Goal: Task Accomplishment & Management: Complete application form

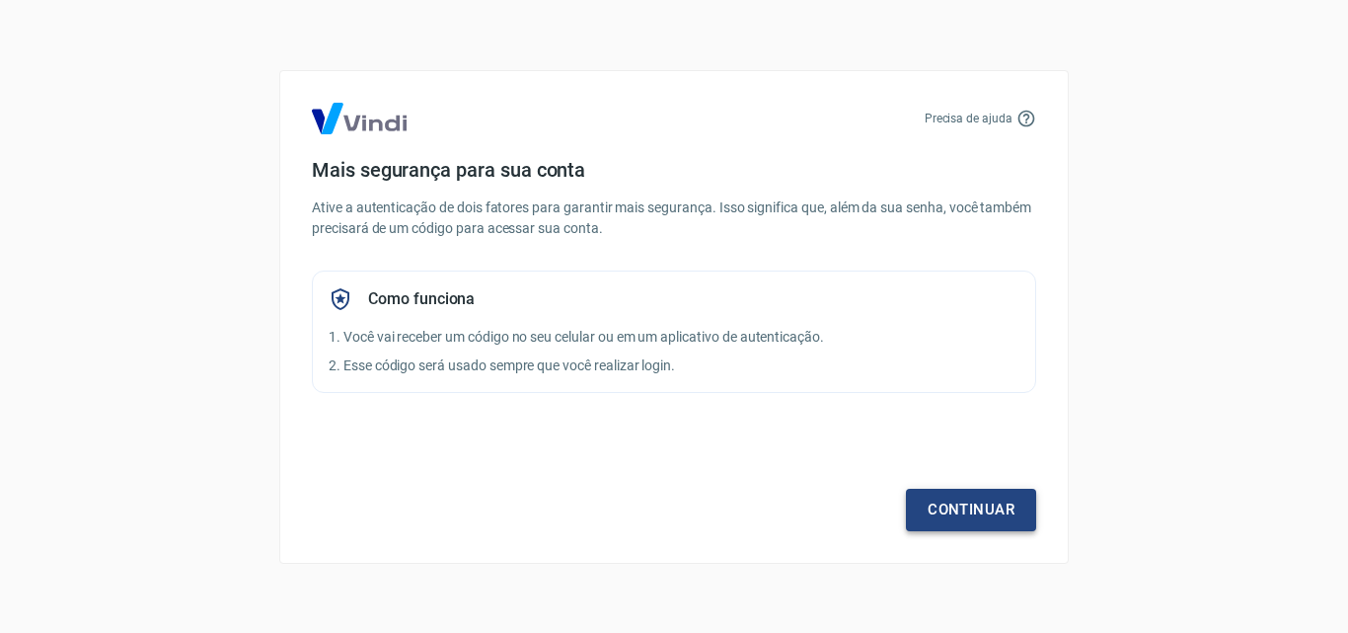
click at [926, 500] on link "Continuar" at bounding box center [971, 509] width 130 height 41
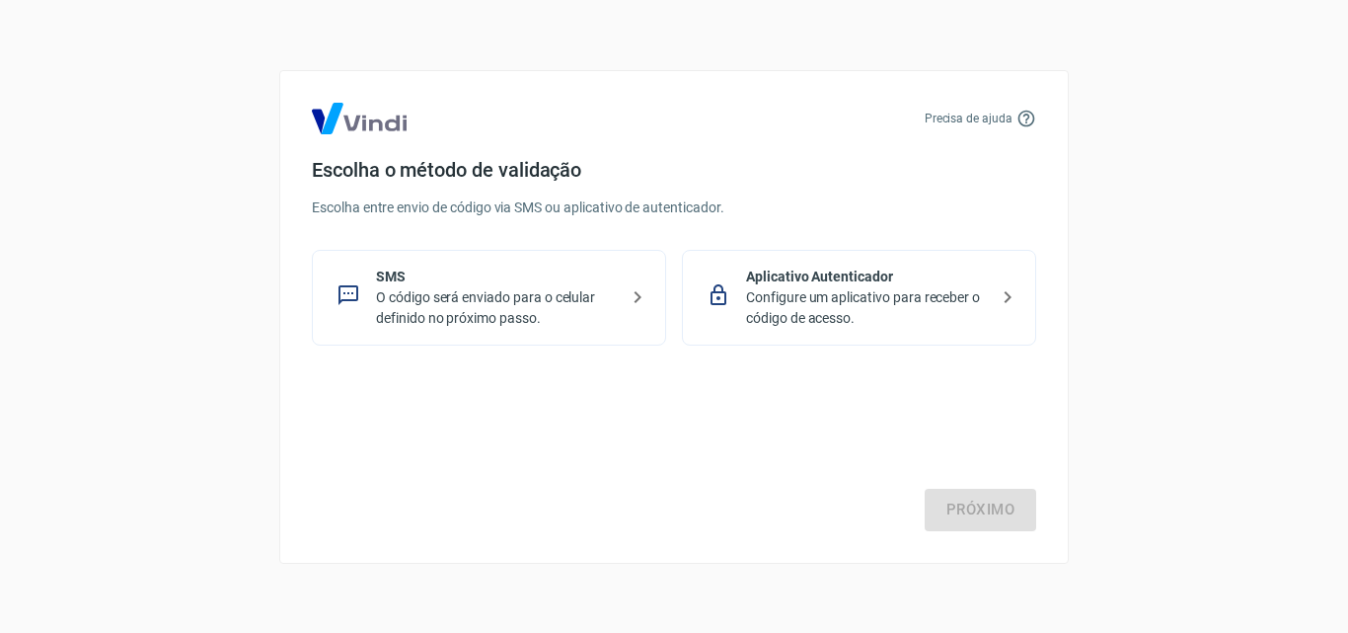
click at [551, 316] on p "O código será enviado para o celular definido no próximo passo." at bounding box center [497, 307] width 242 height 41
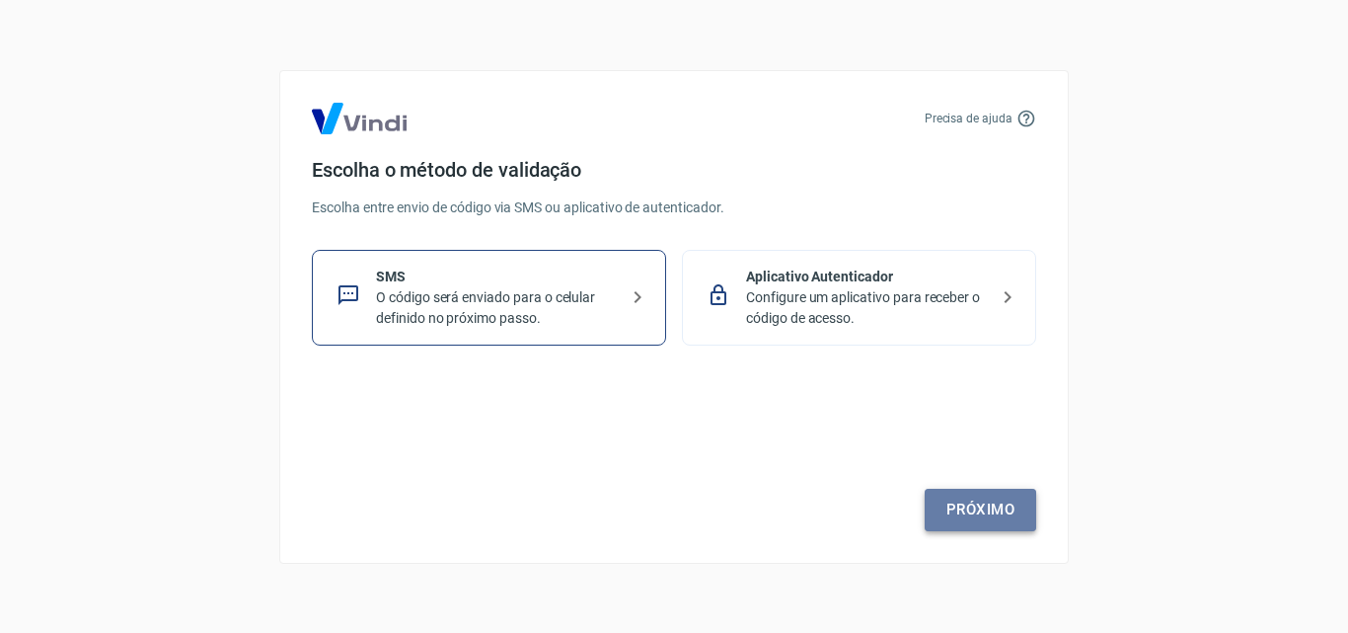
click at [966, 523] on link "Próximo" at bounding box center [981, 509] width 112 height 41
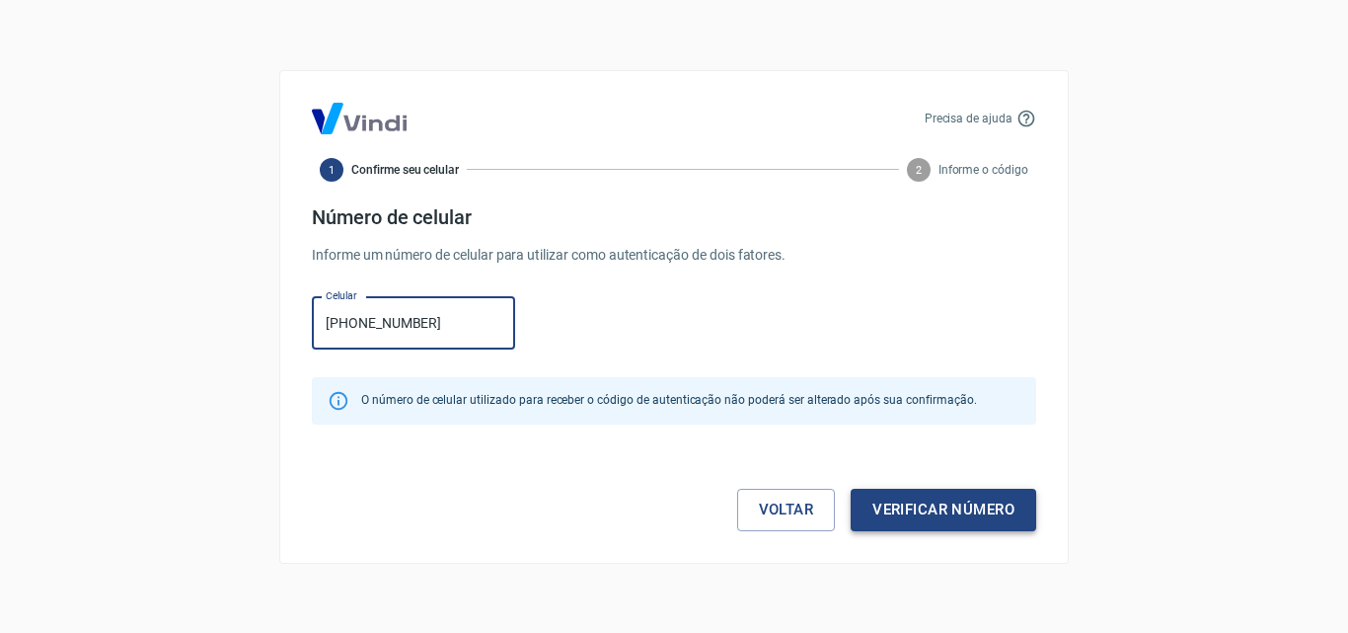
type input "[PHONE_NUMBER]"
click at [992, 509] on button "Verificar número" at bounding box center [944, 509] width 186 height 41
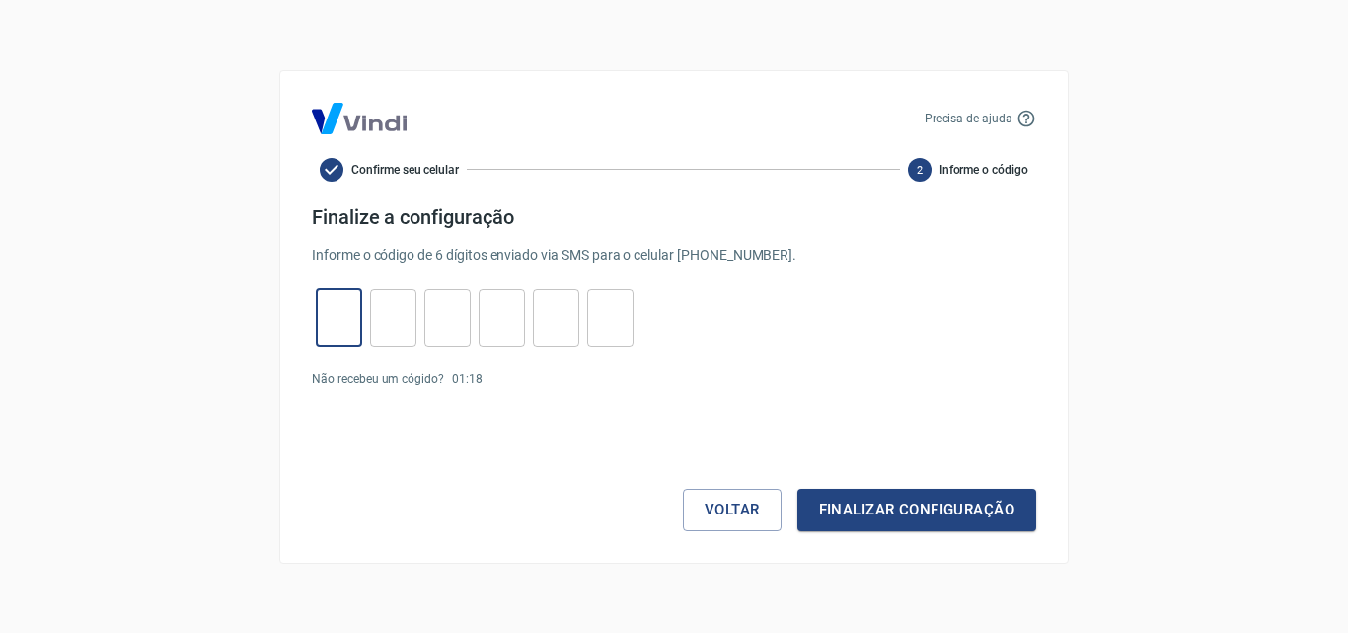
click at [342, 315] on input "tel" at bounding box center [339, 317] width 46 height 42
type input "0"
type input "3"
type input "8"
type input "7"
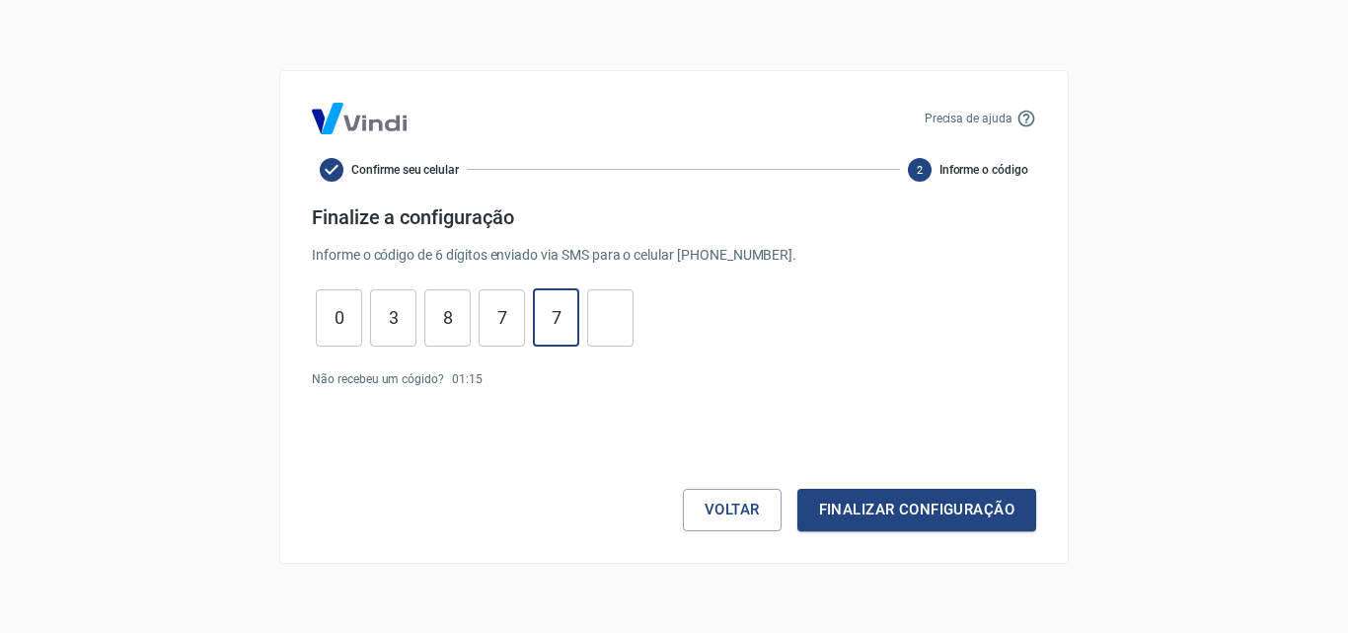
type input "7"
type input "8"
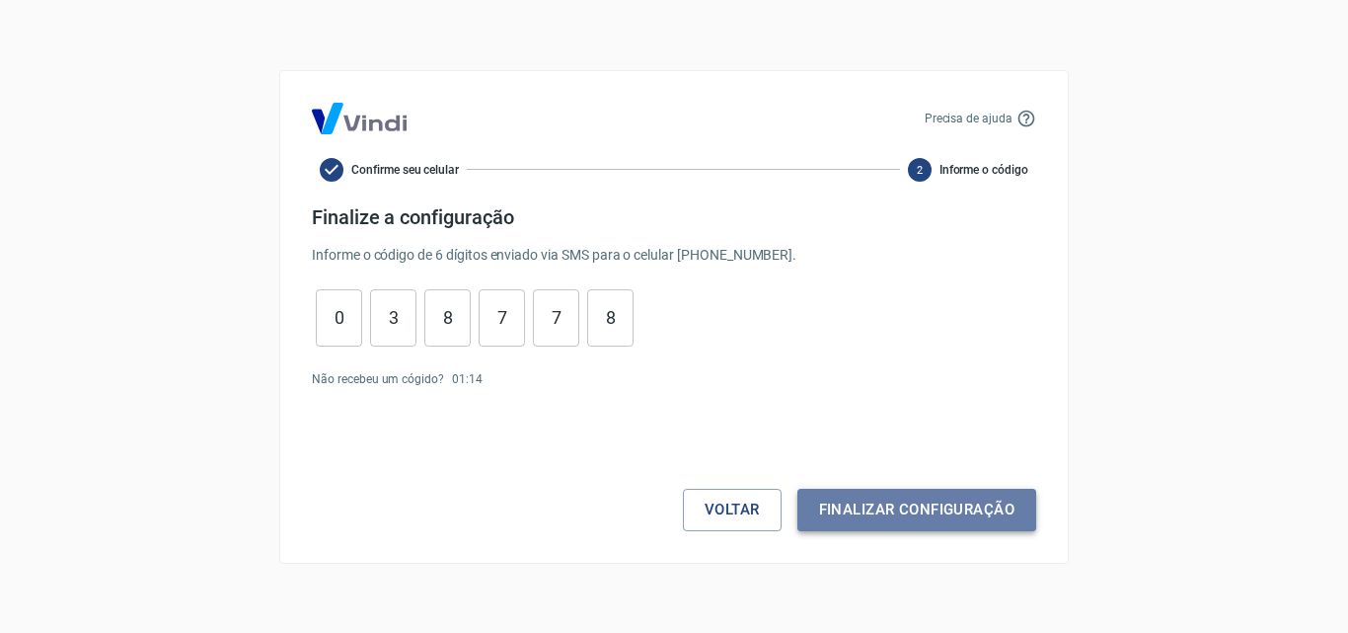
click at [901, 496] on button "Finalizar configuração" at bounding box center [917, 509] width 239 height 41
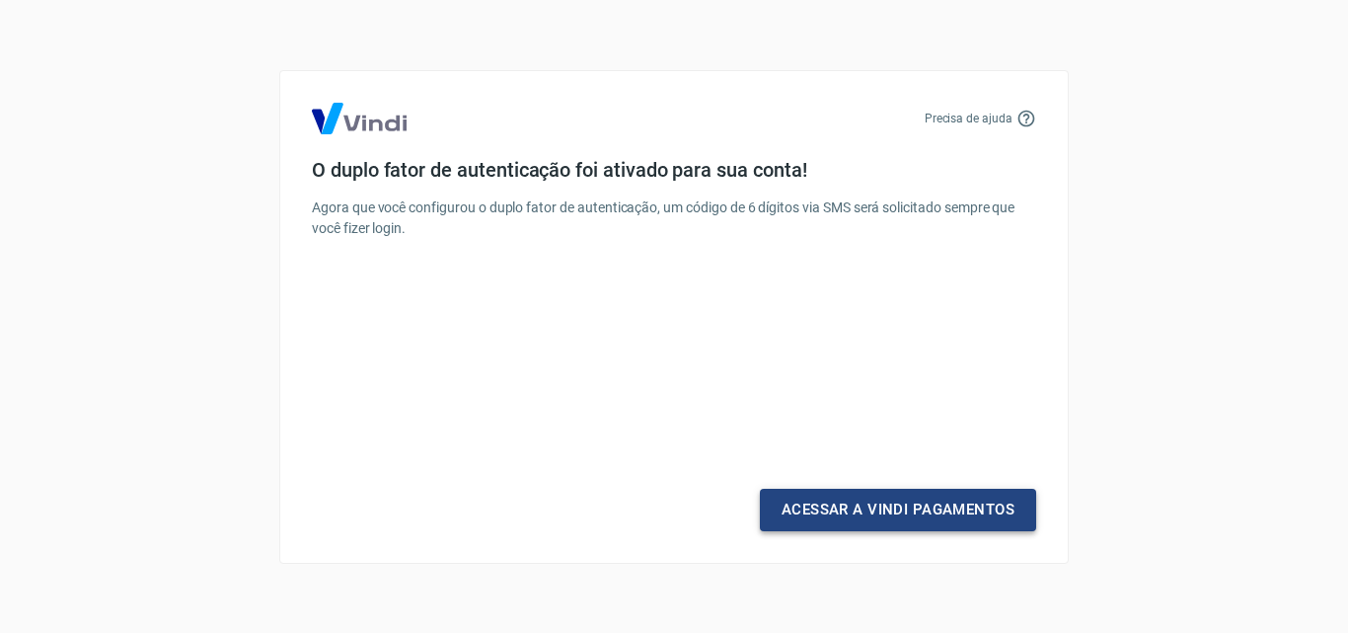
click at [860, 502] on link "Acessar a Vindi Pagamentos" at bounding box center [898, 509] width 276 height 41
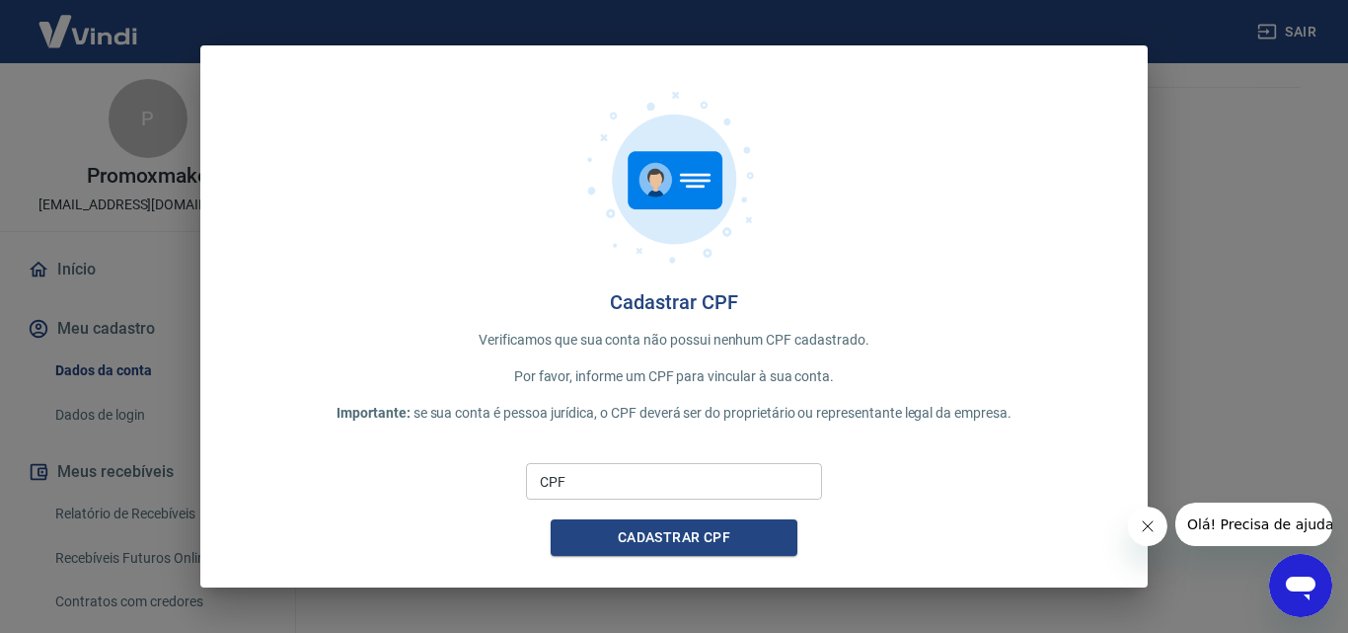
click at [703, 484] on input "CPF" at bounding box center [674, 481] width 296 height 37
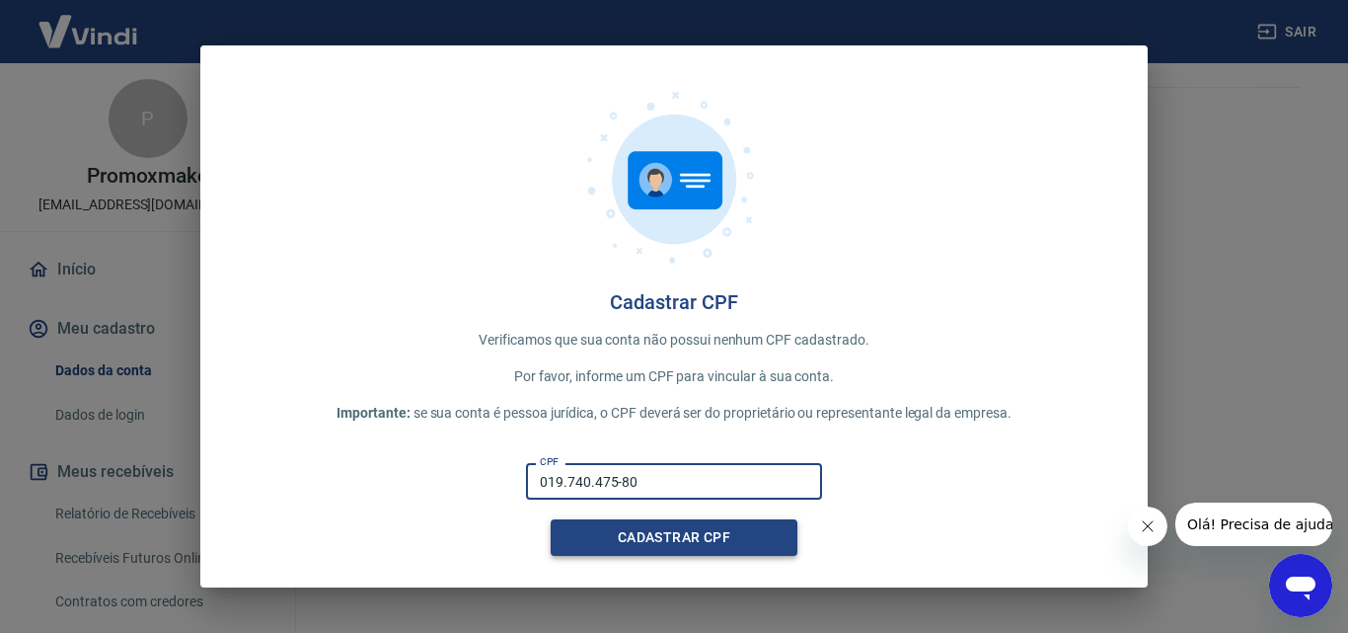
type input "019.740.475-80"
click at [666, 549] on button "Cadastrar CPF" at bounding box center [674, 537] width 247 height 37
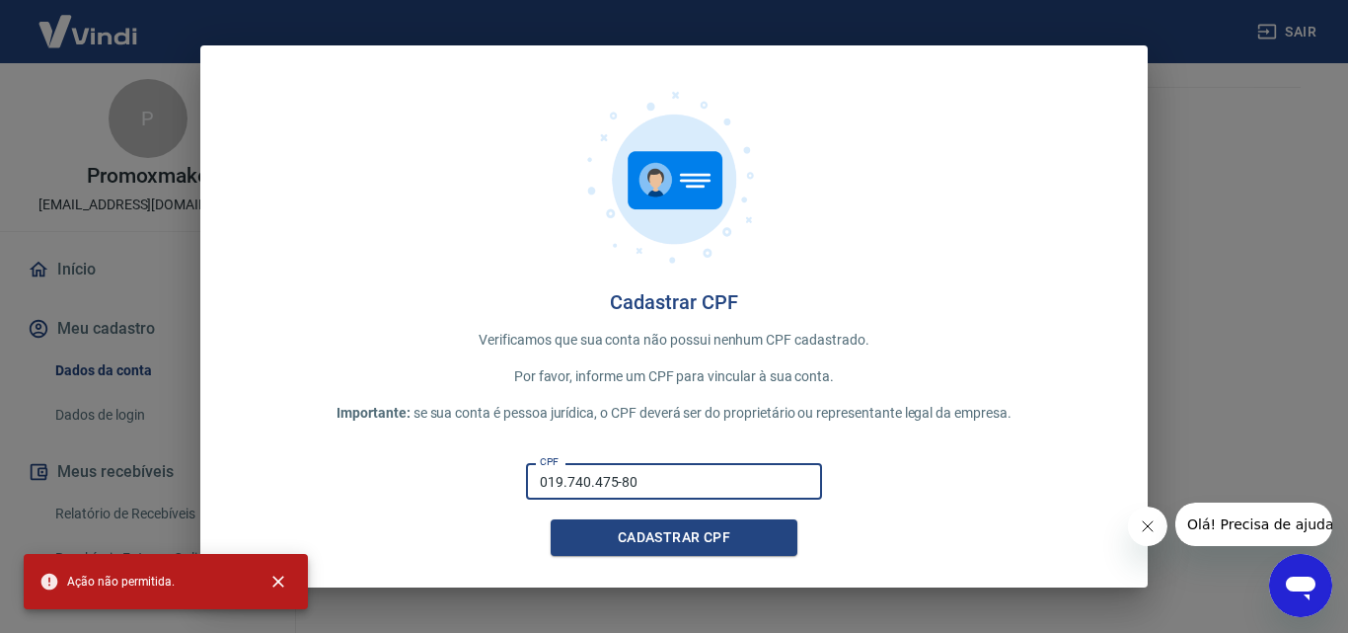
drag, startPoint x: 539, startPoint y: 485, endPoint x: 642, endPoint y: 479, distance: 102.8
click at [642, 479] on input "019.740.475-80" at bounding box center [674, 481] width 296 height 37
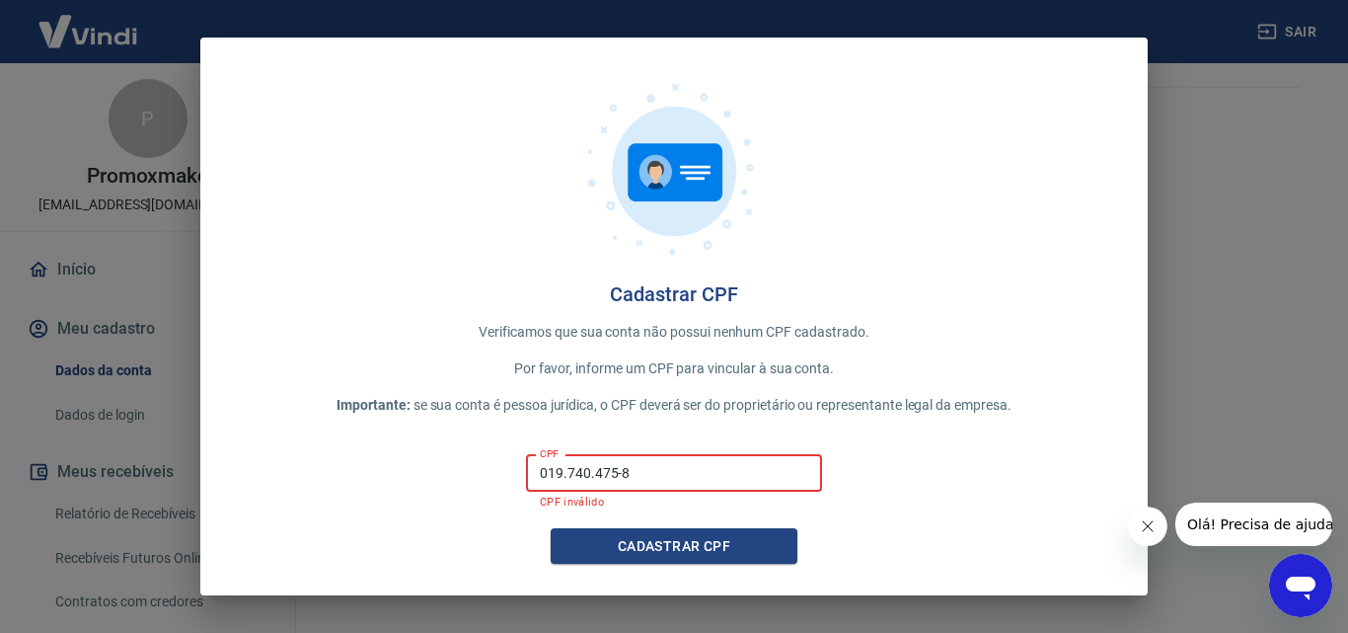
type input "019.740.475-80"
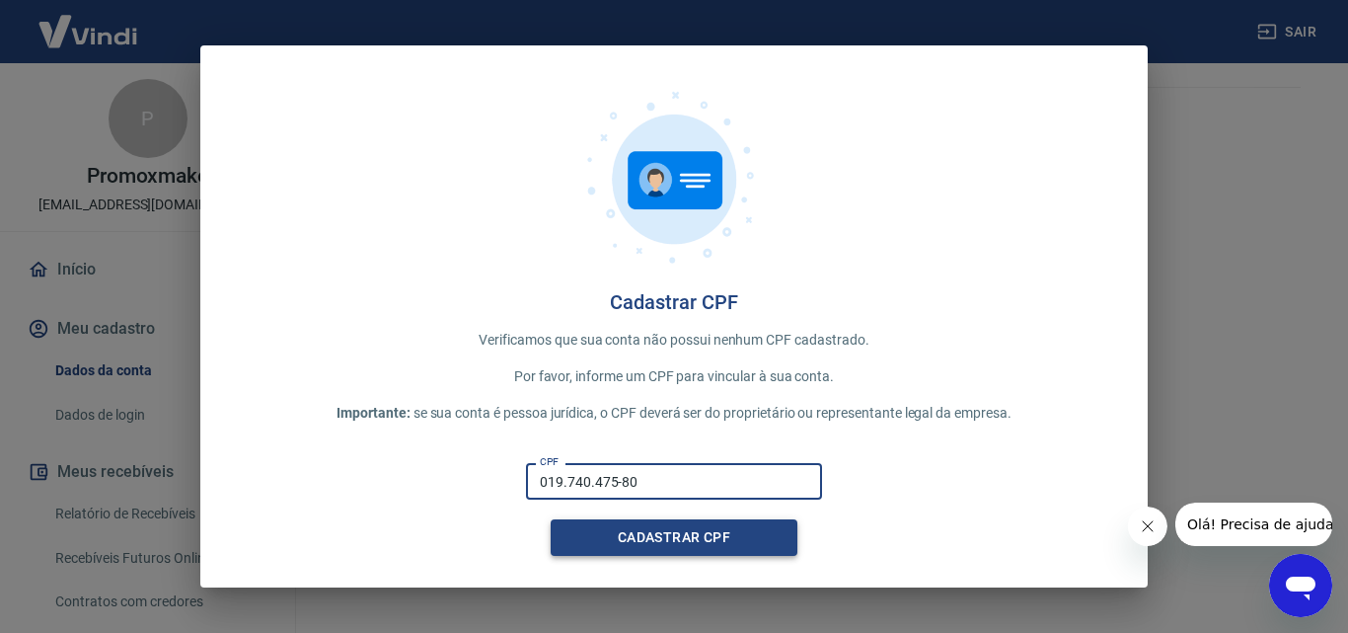
click at [654, 534] on button "Cadastrar CPF" at bounding box center [674, 537] width 247 height 37
drag, startPoint x: 540, startPoint y: 487, endPoint x: 810, endPoint y: 473, distance: 270.8
click at [810, 473] on input "019.740.475-80" at bounding box center [674, 481] width 296 height 37
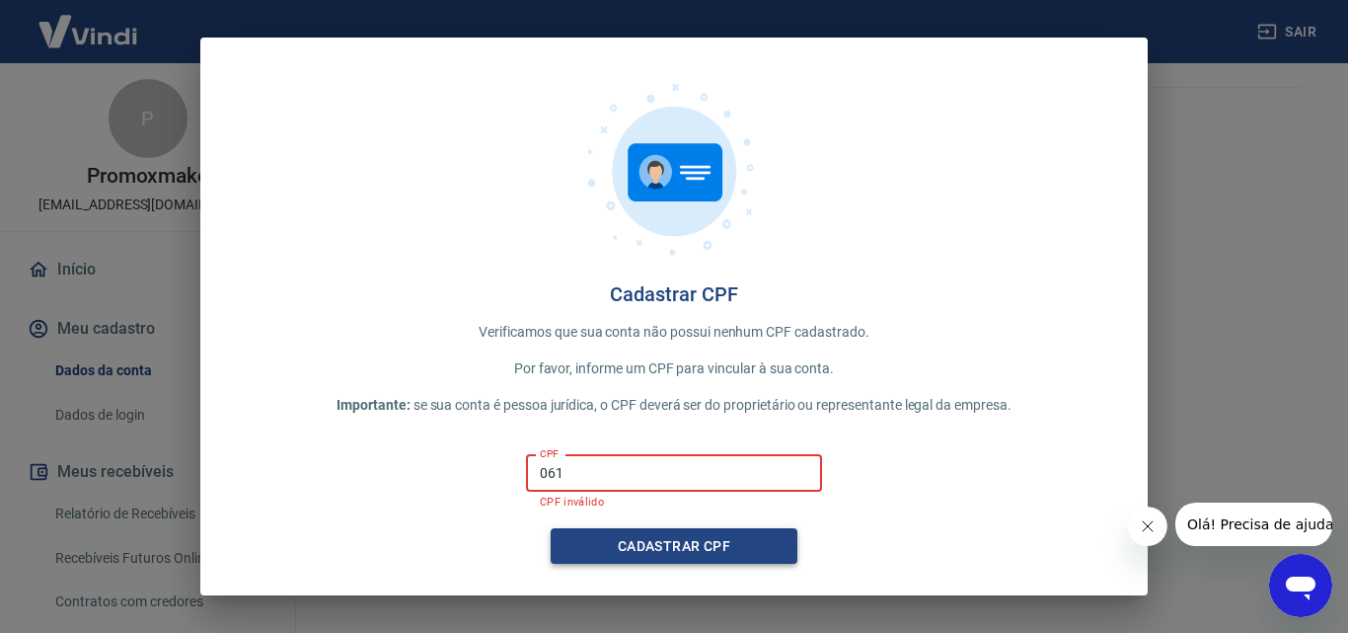
type input "061"
click at [740, 558] on button "Cadastrar CPF" at bounding box center [674, 546] width 247 height 37
click at [1116, 192] on div "Cadastrar CPF Verificamos que sua conta não possui nenhum CPF cadastrado. Por f…" at bounding box center [674, 317] width 948 height 559
click at [1202, 221] on div "Cadastrar CPF Verificamos que sua conta não possui nenhum CPF cadastrado. Por f…" at bounding box center [674, 316] width 1348 height 633
click at [1205, 224] on div "Cadastrar CPF Verificamos que sua conta não possui nenhum CPF cadastrado. Por f…" at bounding box center [674, 316] width 1348 height 633
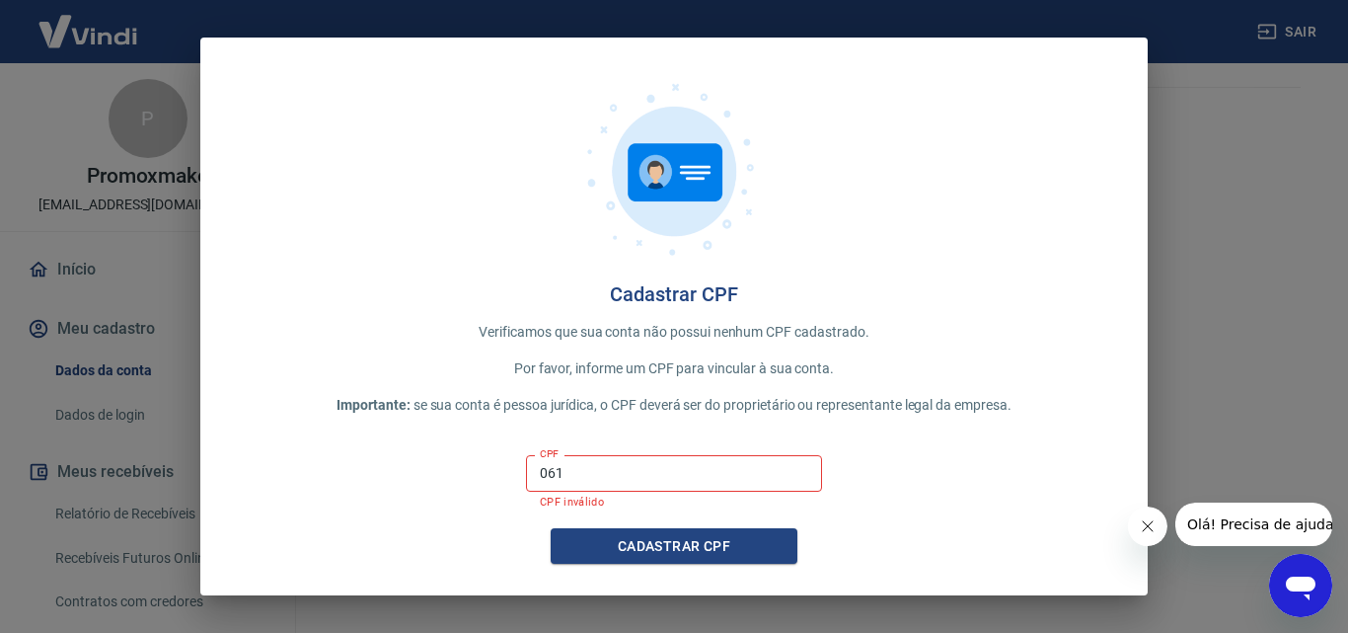
click at [1150, 531] on icon "Fechar mensagem da empresa" at bounding box center [1147, 526] width 16 height 16
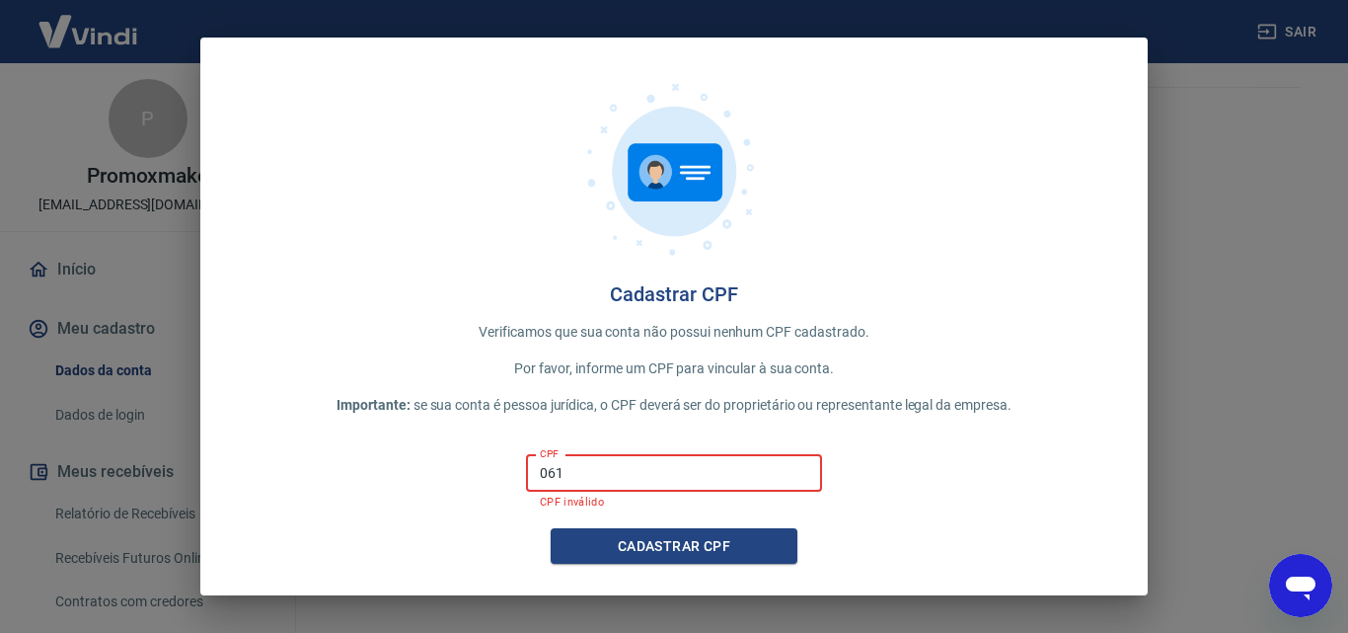
drag, startPoint x: 540, startPoint y: 469, endPoint x: 637, endPoint y: 486, distance: 98.2
click at [637, 486] on input "061" at bounding box center [674, 473] width 296 height 37
click at [177, 153] on div "Cadastrar CPF Verificamos que sua conta não possui nenhum CPF cadastrado. Por f…" at bounding box center [674, 316] width 1348 height 633
click at [173, 154] on div "Cadastrar CPF Verificamos que sua conta não possui nenhum CPF cadastrado. Por f…" at bounding box center [674, 316] width 1348 height 633
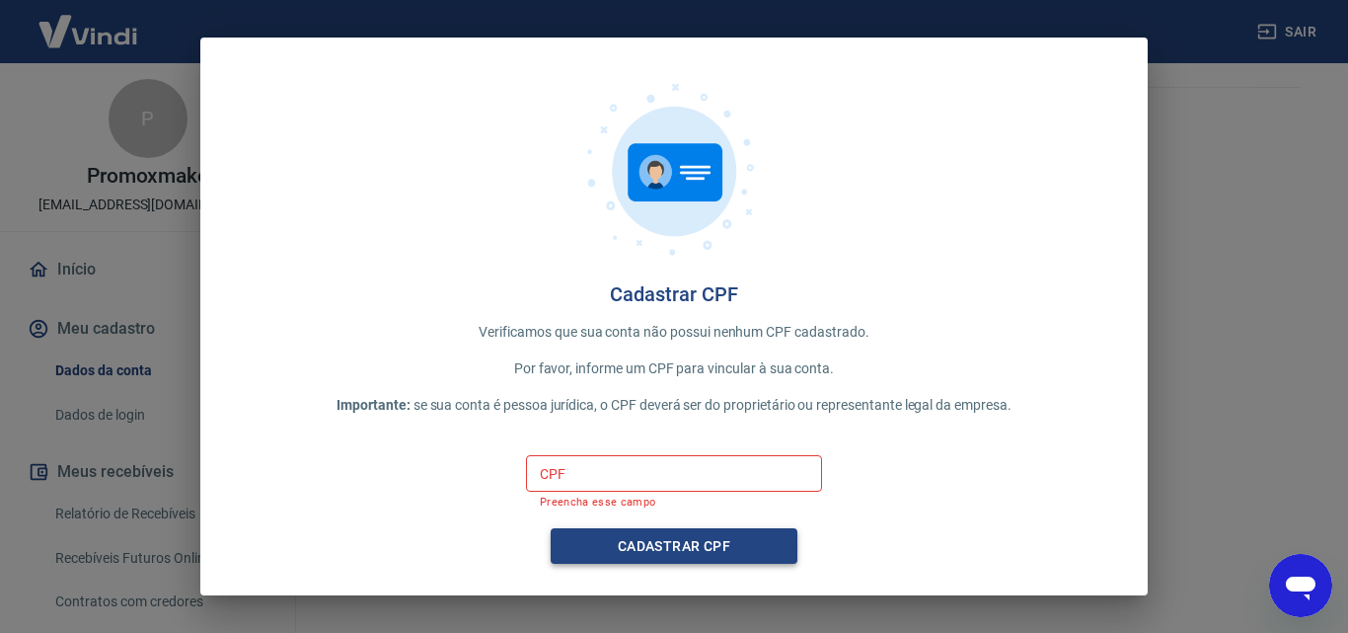
click at [740, 547] on button "Cadastrar CPF" at bounding box center [674, 546] width 247 height 37
click at [713, 473] on input "CPF" at bounding box center [674, 473] width 296 height 37
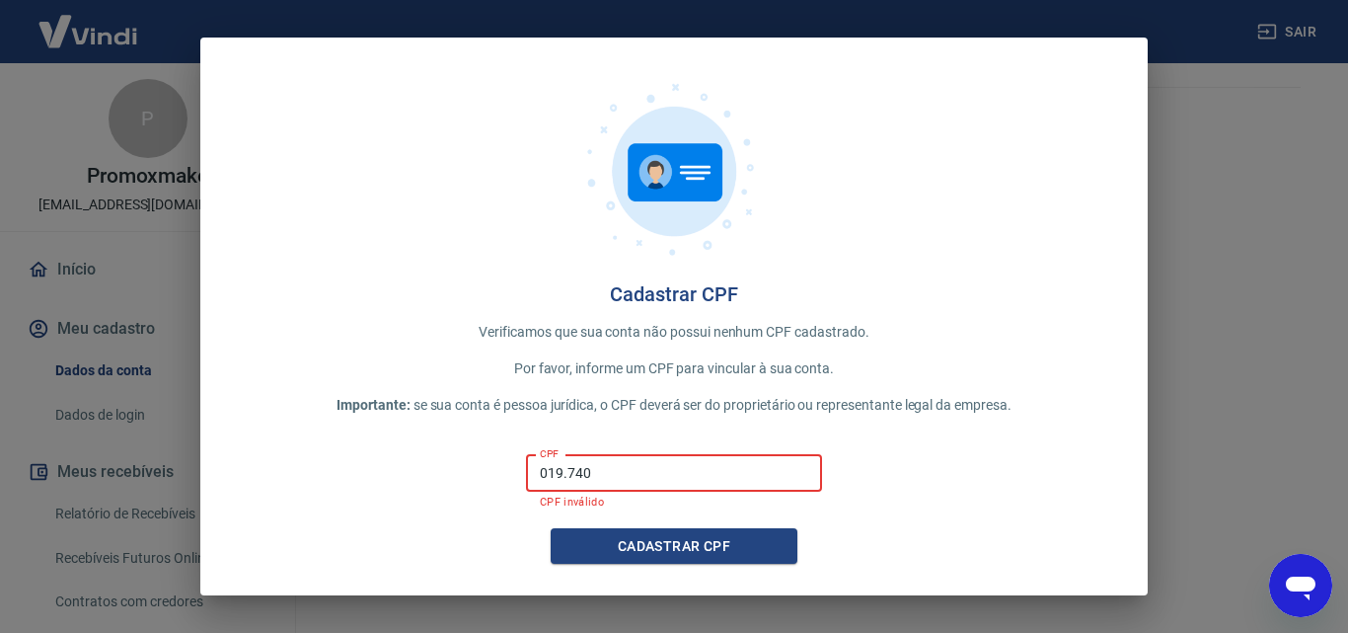
type input "019.740.475-80"
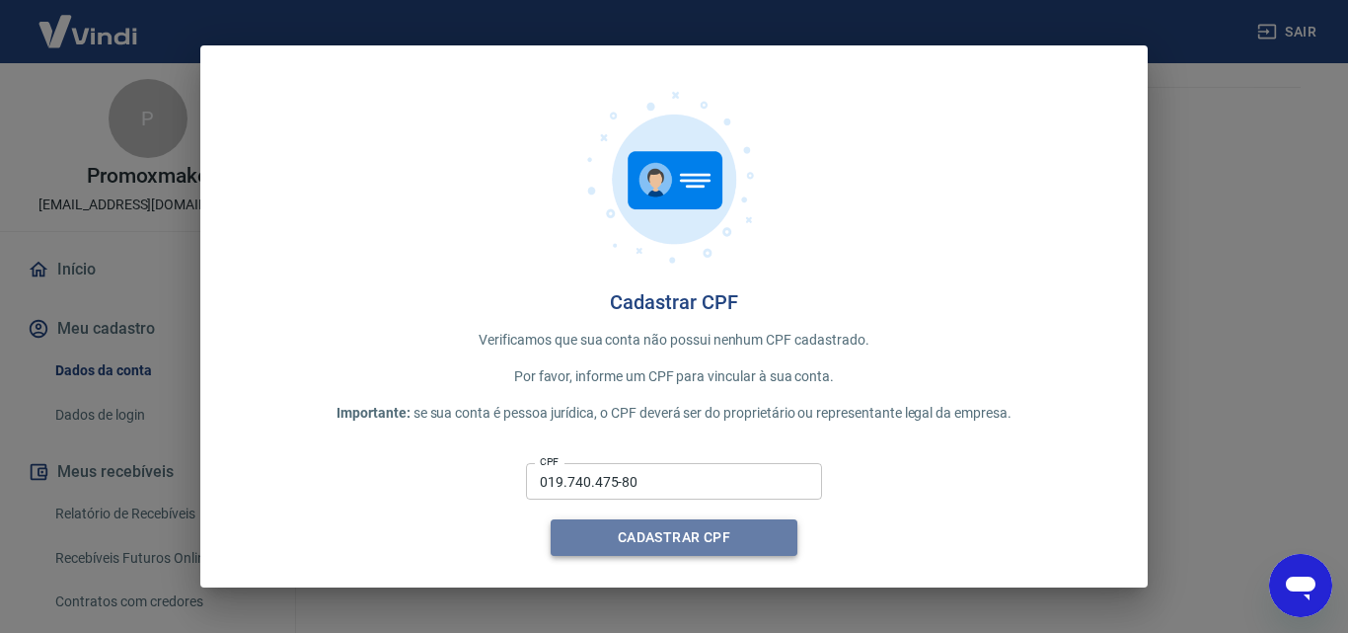
click at [711, 546] on button "Cadastrar CPF" at bounding box center [674, 537] width 247 height 37
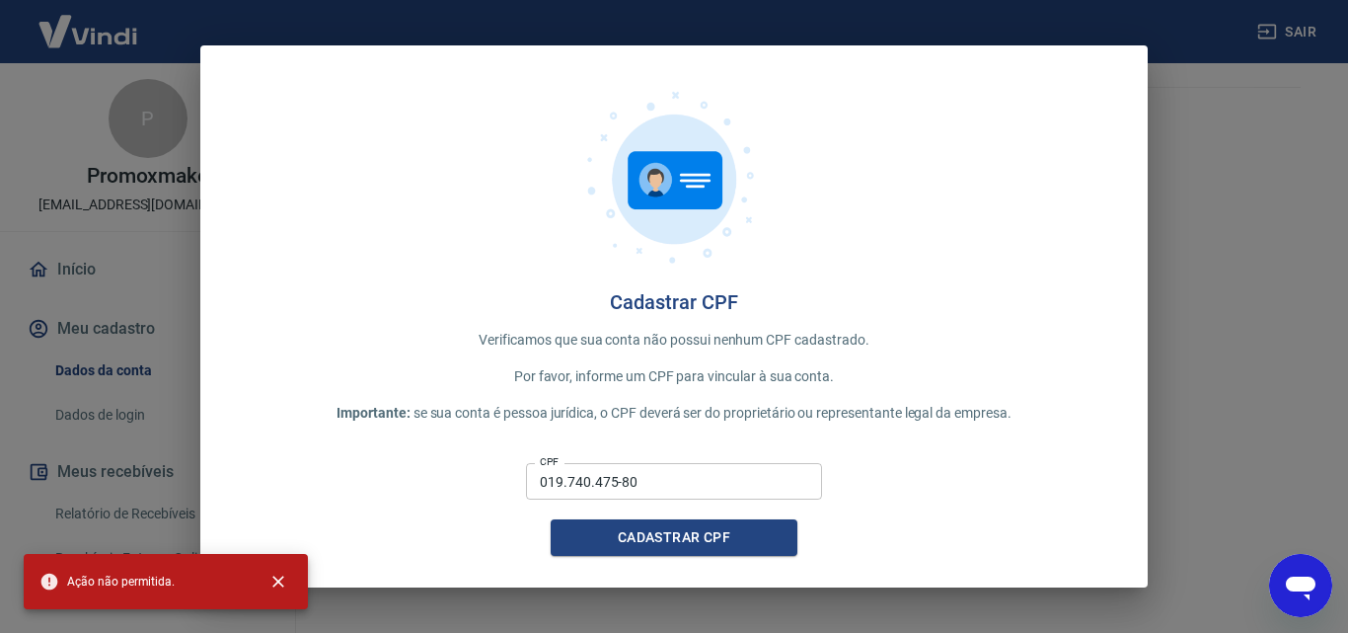
drag, startPoint x: 1240, startPoint y: 249, endPoint x: 1192, endPoint y: 121, distance: 135.9
click at [1192, 121] on div "Cadastrar CPF Verificamos que sua conta não possui nenhum CPF cadastrado. Por f…" at bounding box center [674, 316] width 1348 height 633
